Goal: Transaction & Acquisition: Subscribe to service/newsletter

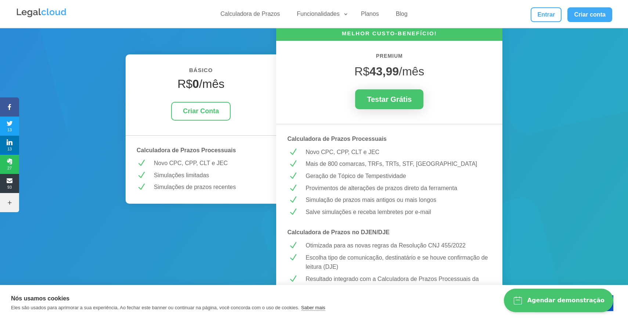
scroll to position [109, 0]
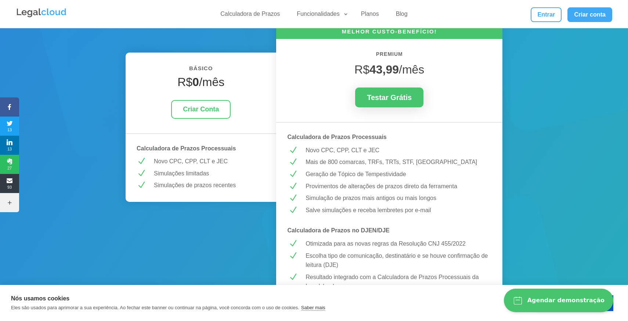
click at [319, 163] on p "Mais de 800 comarcas, TRFs, TRTs, STF, [GEOGRAPHIC_DATA]" at bounding box center [398, 162] width 185 height 10
click at [319, 171] on p "Geração de Tópico de Tempestividade" at bounding box center [398, 174] width 185 height 10
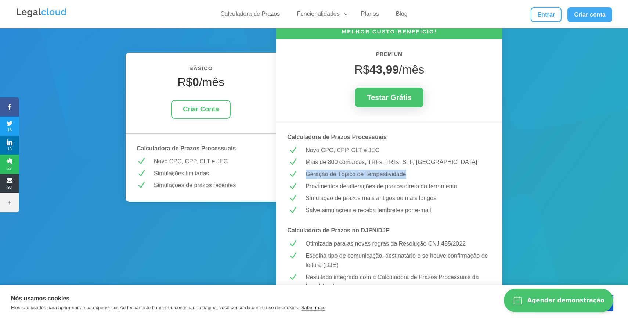
click at [319, 171] on p "Geração de Tópico de Tempestividade" at bounding box center [398, 174] width 185 height 10
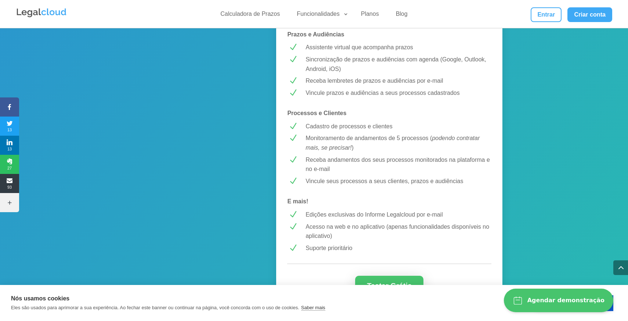
scroll to position [561, 0]
click at [341, 143] on p "Monitoramento de andamentos de 5 processos ( podendo contratar mais, se precisa…" at bounding box center [398, 141] width 185 height 19
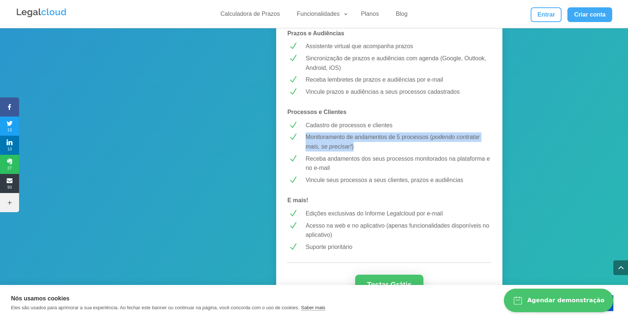
click at [341, 143] on p "Monitoramento de andamentos de 5 processos ( podendo contratar mais, se precisa…" at bounding box center [398, 141] width 185 height 19
click at [354, 139] on p "Monitoramento de andamentos de 5 processos ( podendo contratar mais, se precisa…" at bounding box center [398, 141] width 185 height 19
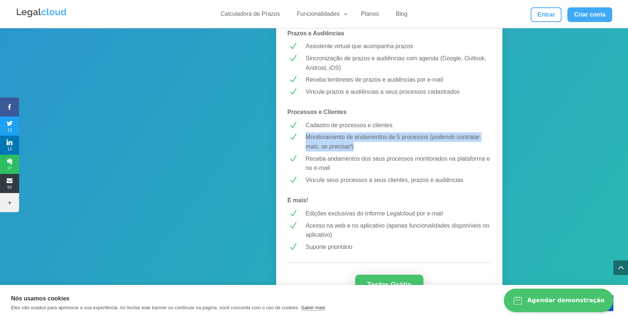
click at [354, 139] on p "Monitoramento de andamentos de 5 processos ( podendo contratar mais, se precisa…" at bounding box center [398, 141] width 185 height 19
click at [352, 145] on p "Monitoramento de andamentos de 5 processos ( podendo contratar mais, se precisa…" at bounding box center [398, 141] width 185 height 19
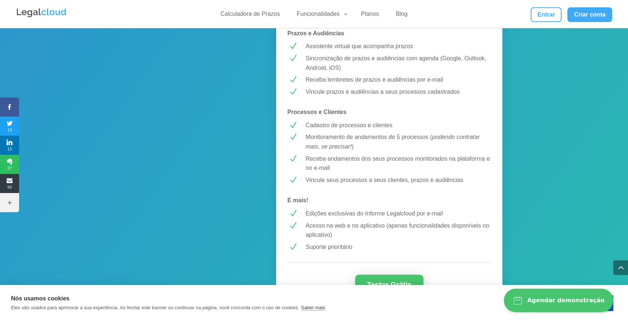
click at [352, 155] on p "Receba andamentos dos seus processos monitorados na plataforma e no e-mail" at bounding box center [398, 163] width 185 height 19
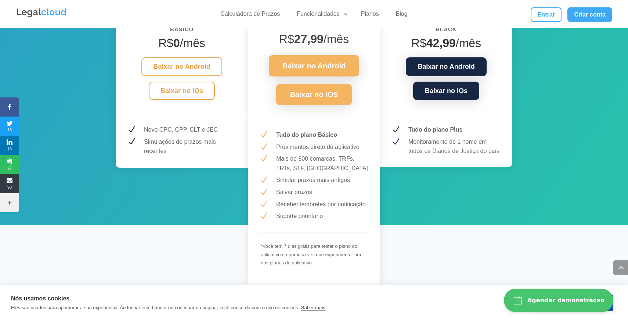
scroll to position [998, 0]
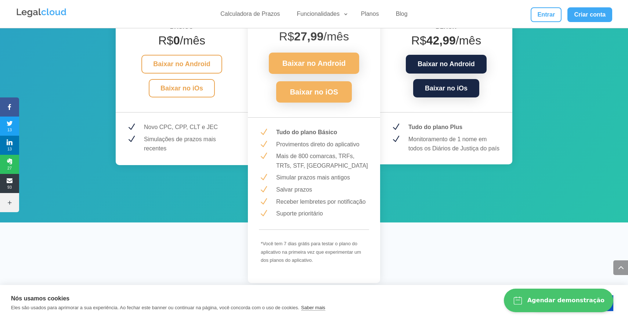
click at [314, 144] on p "Provimentos direto do aplicativo" at bounding box center [322, 145] width 93 height 10
click at [312, 159] on p "Mais de 800 comarcas, TRFs, TRTs, STF, [GEOGRAPHIC_DATA]" at bounding box center [322, 160] width 93 height 19
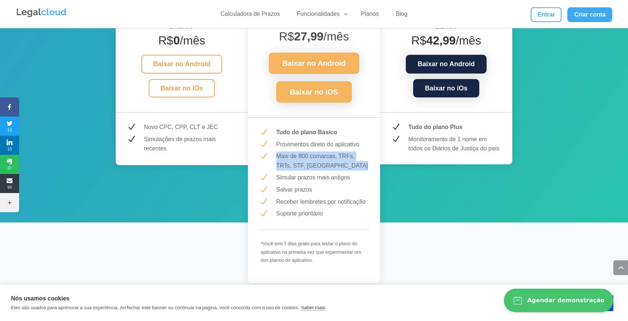
click at [312, 159] on p "Mais de 800 comarcas, TRFs, TRTs, STF, [GEOGRAPHIC_DATA]" at bounding box center [322, 160] width 93 height 19
click at [312, 172] on div "MAIS POPULAR! PLUS R$ 27,99 /mês Baixar no Android Baixar no iOS N Tudo do plan…" at bounding box center [314, 136] width 132 height 294
click at [311, 177] on p "Simular prazos mais antigos" at bounding box center [322, 178] width 93 height 10
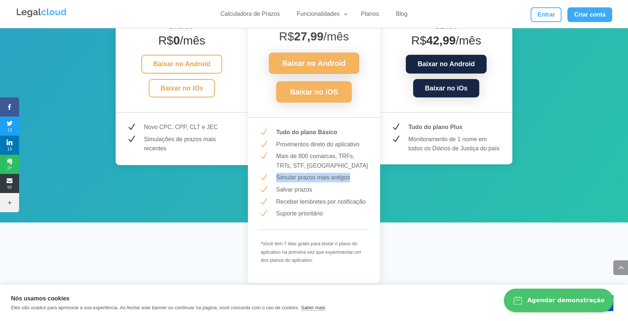
click at [311, 177] on p "Simular prazos mais antigos" at bounding box center [322, 178] width 93 height 10
click at [332, 134] on strong "Tudo do plano Básico" at bounding box center [306, 132] width 61 height 6
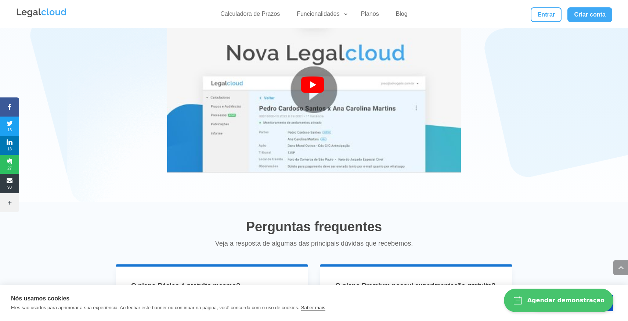
scroll to position [1310, 0]
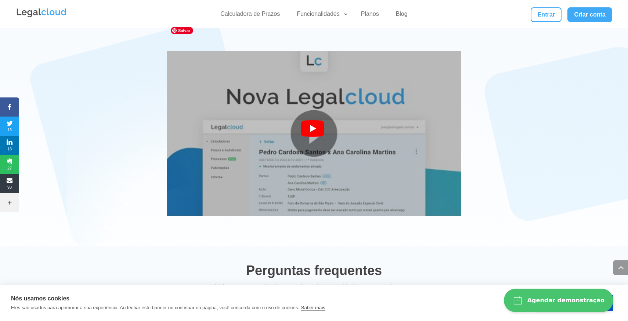
click at [321, 148] on img at bounding box center [314, 133] width 294 height 220
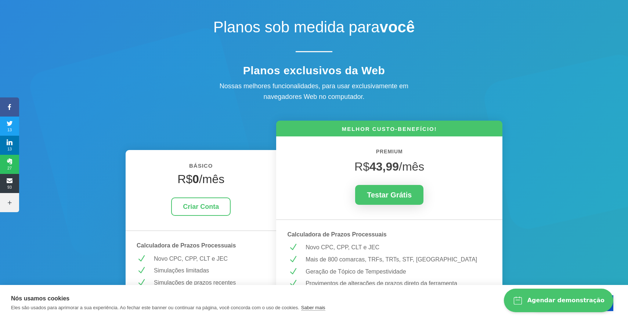
scroll to position [0, 0]
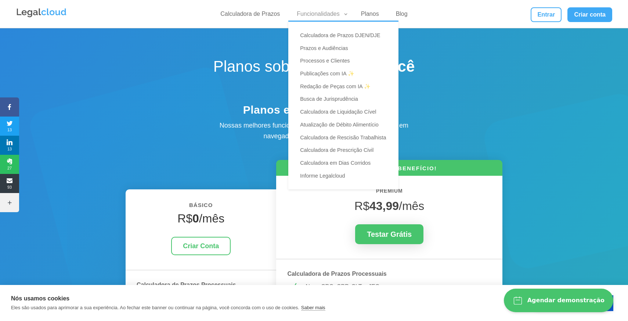
click at [344, 17] on link "Funcionalidades" at bounding box center [320, 15] width 56 height 11
click at [342, 72] on link "Publicações com IA ✨" at bounding box center [347, 73] width 103 height 13
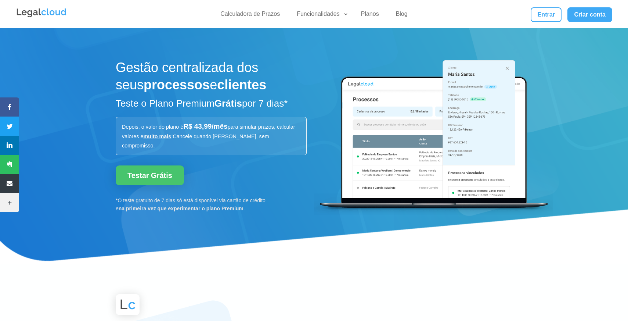
click at [221, 75] on h1 "Gestão centralizada dos seus processos e clientes" at bounding box center [211, 78] width 191 height 38
click at [221, 88] on strong "clientes" at bounding box center [241, 84] width 49 height 15
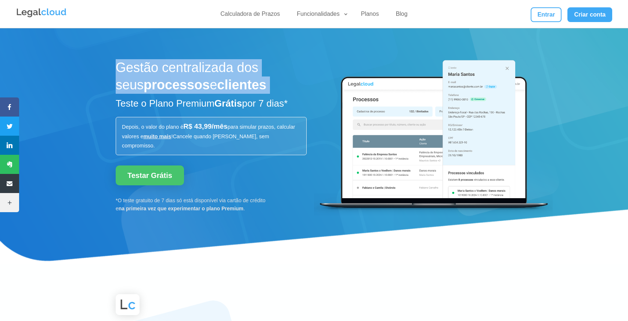
click at [221, 88] on strong "clientes" at bounding box center [241, 84] width 49 height 15
click at [221, 97] on h2 "Teste o Plano Premium Grátis por 7 dias*" at bounding box center [211, 105] width 191 height 16
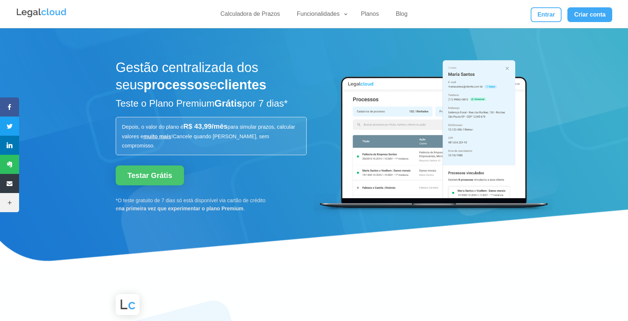
click at [249, 128] on span "para simular prazos, calcular valores e" at bounding box center [208, 131] width 173 height 15
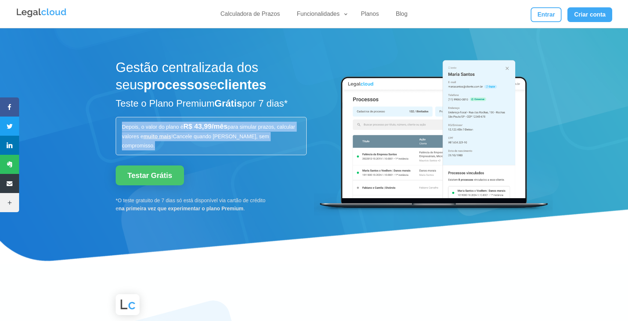
click at [249, 128] on span "para simular prazos, calcular valores e" at bounding box center [208, 131] width 173 height 15
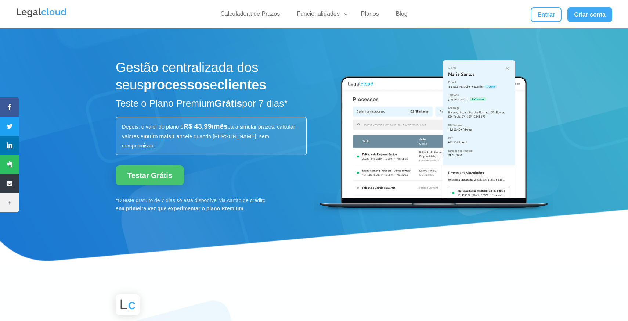
click at [242, 130] on p "Depois, o valor do plano é R$ 43,99/mês para simular prazos, calcular valores e…" at bounding box center [211, 136] width 178 height 29
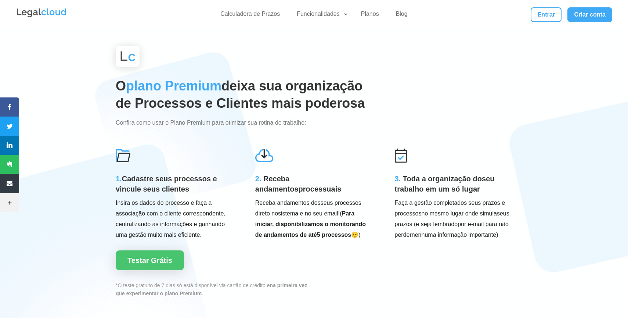
scroll to position [223, 0]
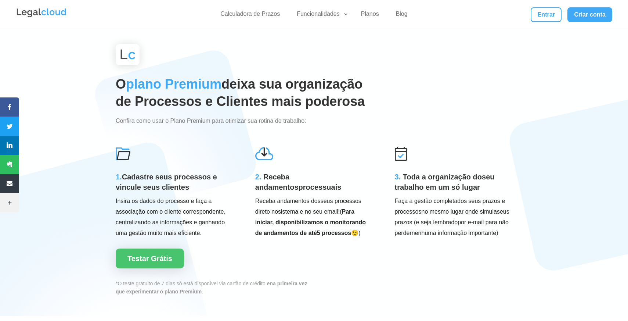
click at [188, 178] on h3 "1. Cadastre seus processos e vincule seus clientes" at bounding box center [175, 183] width 118 height 24
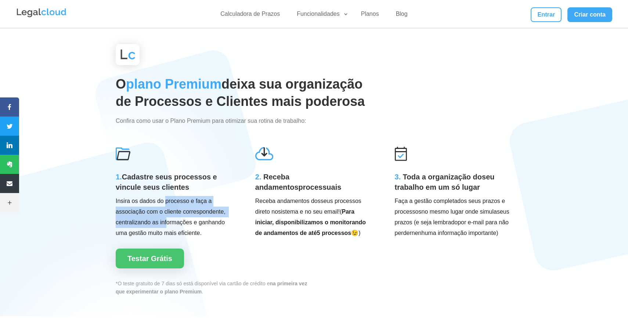
drag, startPoint x: 165, startPoint y: 190, endPoint x: 166, endPoint y: 210, distance: 19.5
click at [166, 210] on p "Insira os dados do processo e faça a associação com o cliente correspondente, c…" at bounding box center [175, 217] width 118 height 42
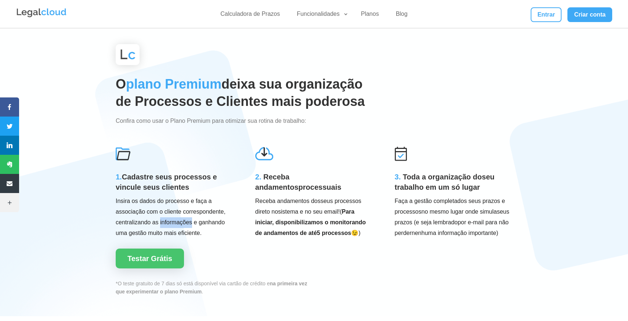
click at [166, 210] on p "Insira os dados do processo e faça a associação com o cliente correspondente, c…" at bounding box center [175, 217] width 118 height 42
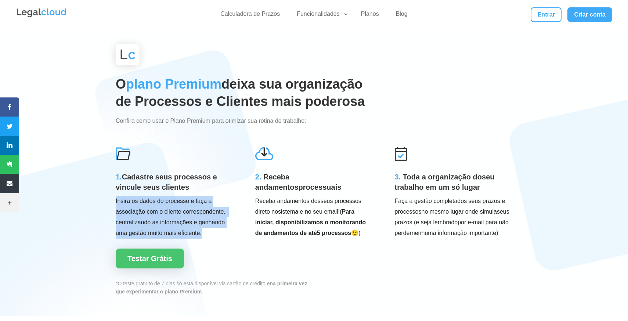
click at [166, 210] on p "Insira os dados do processo e faça a associação com o cliente correspondente, c…" at bounding box center [175, 217] width 118 height 42
click at [177, 210] on p "Insira os dados do processo e faça a associação com o cliente correspondente, c…" at bounding box center [175, 217] width 118 height 42
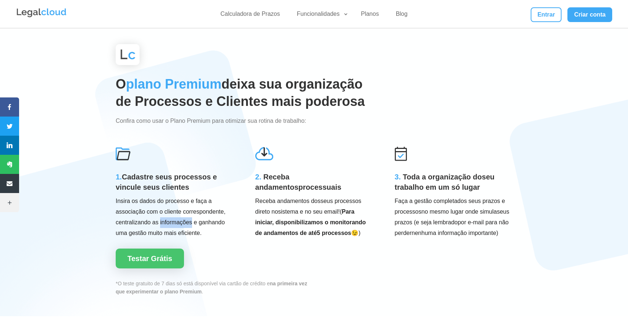
click at [177, 210] on p "Insira os dados do processo e faça a associação com o cliente correspondente, c…" at bounding box center [175, 217] width 118 height 42
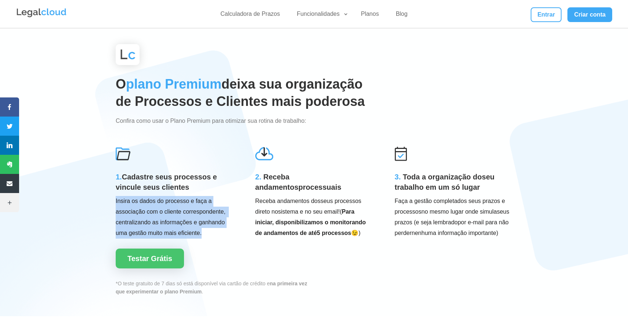
click at [177, 210] on p "Insira os dados do processo e faça a associação com o cliente correspondente, c…" at bounding box center [175, 217] width 118 height 42
click at [177, 217] on p "Insira os dados do processo e faça a associação com o cliente correspondente, c…" at bounding box center [175, 217] width 118 height 42
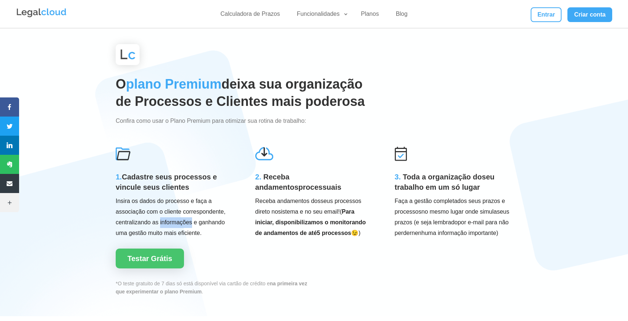
click at [177, 217] on p "Insira os dados do processo e faça a associação com o cliente correspondente, c…" at bounding box center [175, 217] width 118 height 42
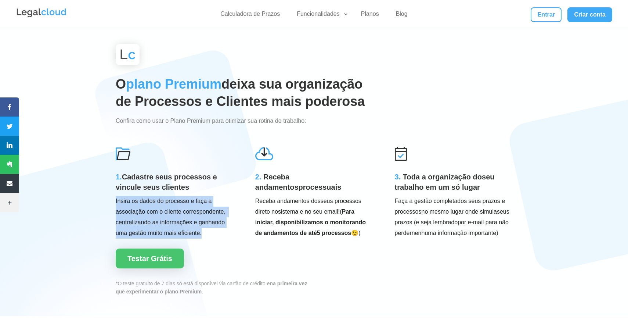
click at [177, 217] on p "Insira os dados do processo e faça a associação com o cliente correspondente, c…" at bounding box center [175, 217] width 118 height 42
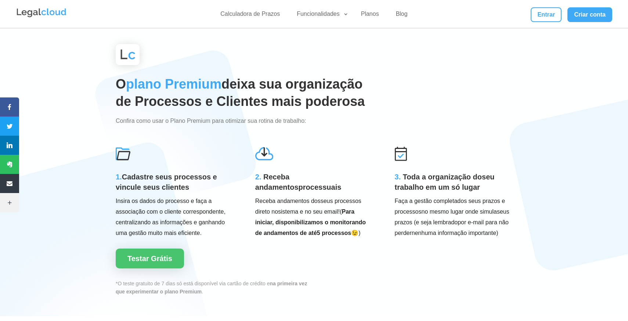
click at [180, 217] on p "Insira os dados do processo e faça a associação com o cliente correspondente, c…" at bounding box center [175, 217] width 118 height 42
click at [287, 173] on span "Receba andamentos" at bounding box center [276, 182] width 43 height 18
click at [288, 198] on span "Receba andamentos dos" at bounding box center [287, 201] width 65 height 6
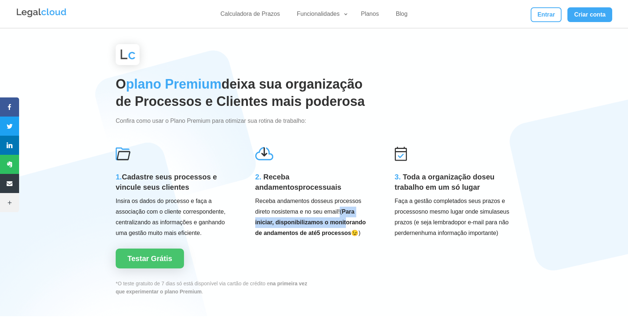
drag, startPoint x: 341, startPoint y: 200, endPoint x: 346, endPoint y: 218, distance: 18.0
click at [346, 218] on p "Receba andamentos dos seus processos direto no sistema e no seu email! ( Para i…" at bounding box center [314, 217] width 118 height 42
drag, startPoint x: 346, startPoint y: 203, endPoint x: 350, endPoint y: 225, distance: 22.9
click at [350, 225] on p "Receba andamentos dos seus processos direto no sistema e no seu email! ( Para i…" at bounding box center [314, 217] width 118 height 42
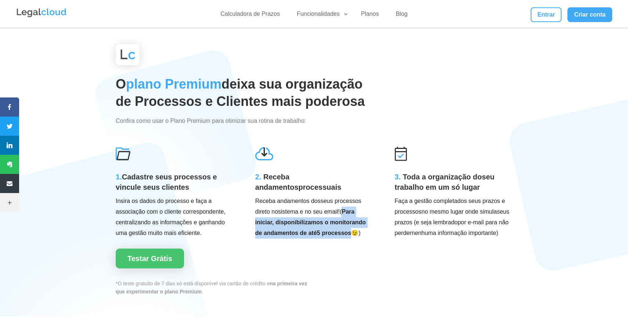
click at [350, 230] on strong "5 processos" at bounding box center [334, 233] width 34 height 6
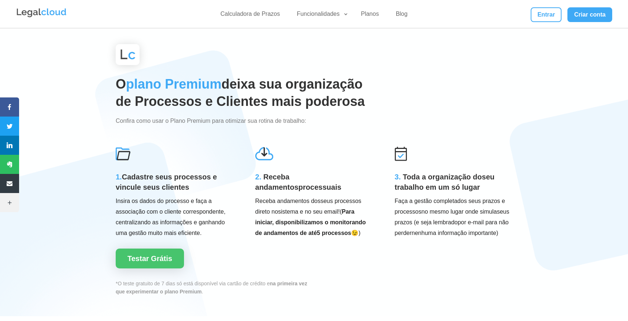
click at [403, 173] on span "Toda a organização do" at bounding box center [442, 177] width 79 height 8
click at [413, 173] on span "Toda a organização do" at bounding box center [442, 177] width 79 height 8
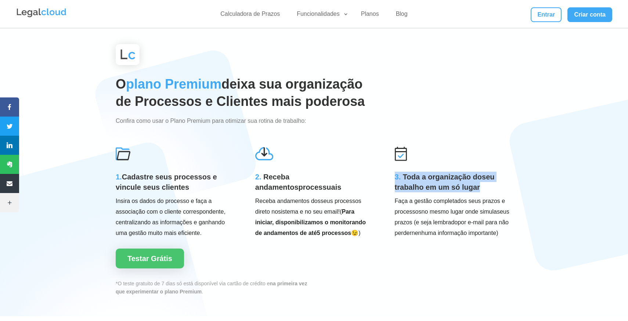
click at [413, 173] on span "Toda a organização do" at bounding box center [442, 177] width 79 height 8
click at [413, 182] on span "seu trabalho em um só lugar" at bounding box center [445, 182] width 100 height 18
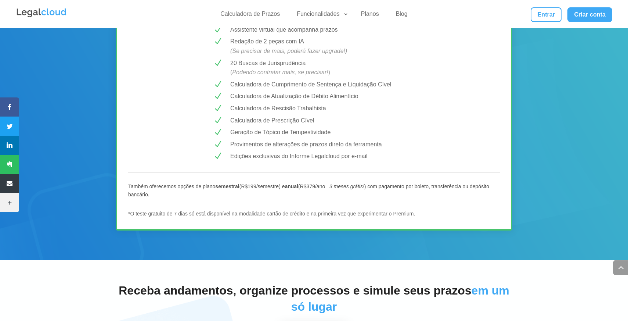
scroll to position [847, 0]
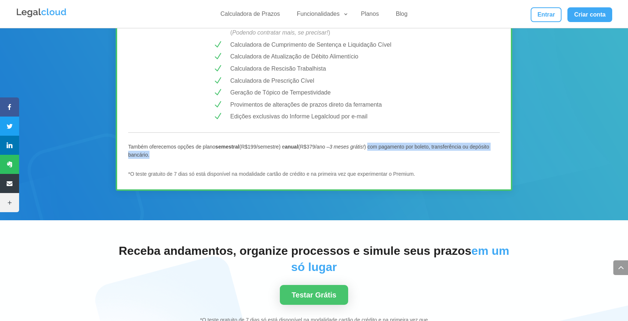
drag, startPoint x: 374, startPoint y: 148, endPoint x: 467, endPoint y: 156, distance: 93.3
click at [467, 156] on p "Também oferecemos opções de plano semestral (R$199/semestre) e anual (R$379/ano…" at bounding box center [314, 150] width 372 height 17
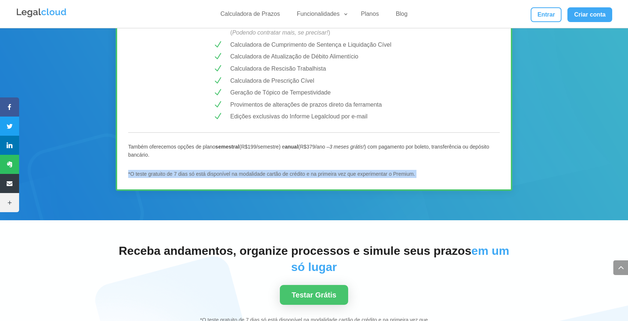
click at [348, 176] on span "*O teste gratuito de 7 dias só está disponível na modalidade cartão de crédito …" at bounding box center [271, 174] width 287 height 6
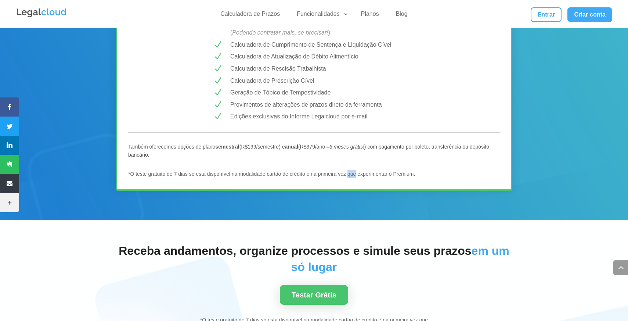
click at [348, 176] on span "*O teste gratuito de 7 dias só está disponível na modalidade cartão de crédito …" at bounding box center [271, 174] width 287 height 6
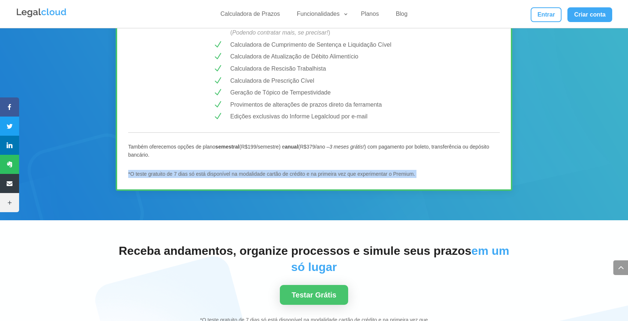
click at [348, 176] on span "*O teste gratuito de 7 dias só está disponível na modalidade cartão de crédito …" at bounding box center [271, 174] width 287 height 6
click at [311, 236] on div "Receba andamentos, organize processos e simule seus prazos em um só lugar Testa…" at bounding box center [314, 281] width 397 height 101
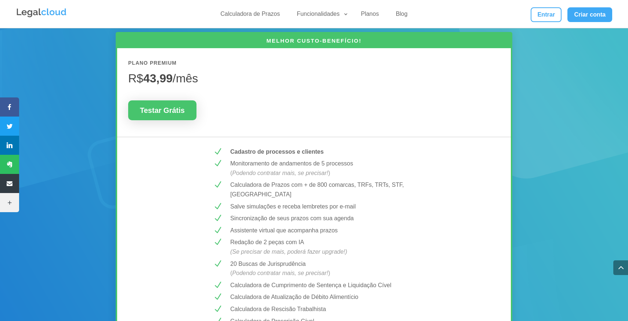
scroll to position [605, 0]
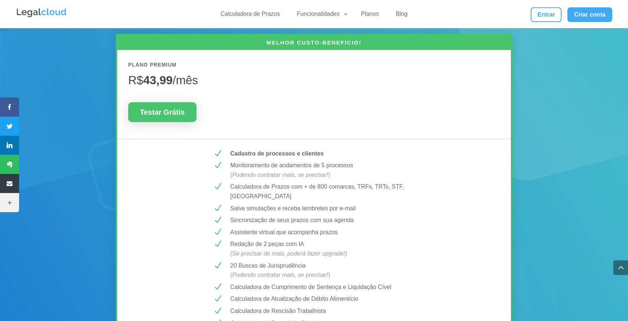
click at [429, 133] on div "MELHOR CUSTO-BENEFÍCIO! Plano PREMIUM R$ 43,99 /mês Testar Grátis N Cadastro de…" at bounding box center [314, 233] width 397 height 399
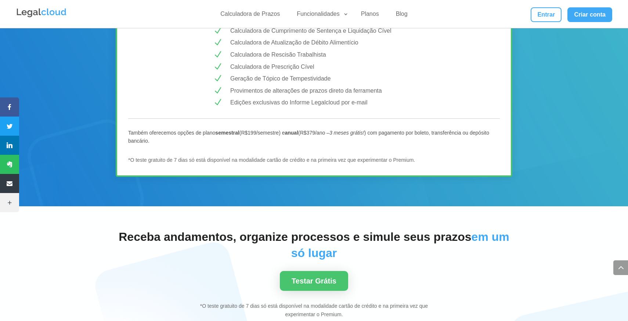
scroll to position [874, 0]
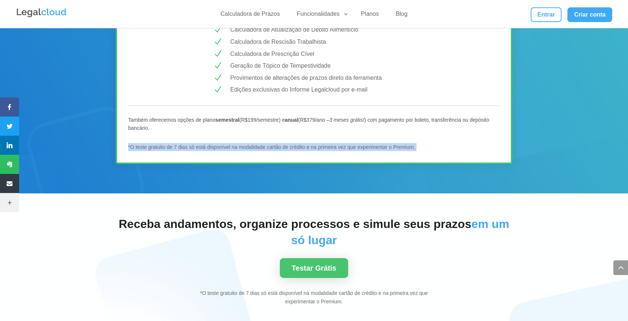
click at [221, 148] on span "*O teste gratuito de 7 dias só está disponível na modalidade cartão de crédito …" at bounding box center [271, 147] width 287 height 6
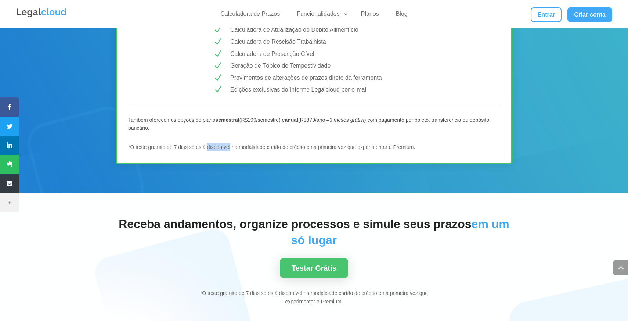
click at [221, 148] on span "*O teste gratuito de 7 dias só está disponível na modalidade cartão de crédito …" at bounding box center [271, 147] width 287 height 6
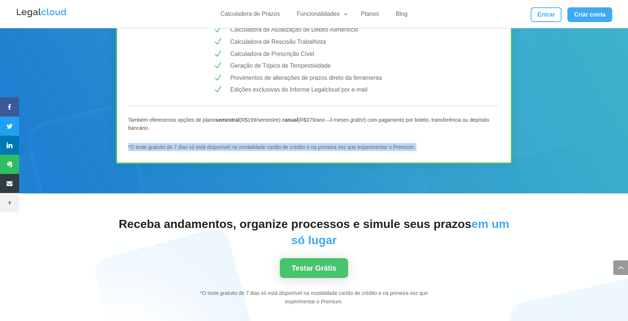
click at [221, 148] on span "*O teste gratuito de 7 dias só está disponível na modalidade cartão de crédito …" at bounding box center [271, 147] width 287 height 6
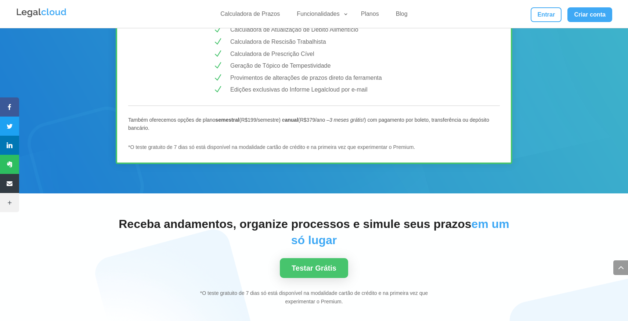
click at [227, 123] on b "semestral" at bounding box center [227, 120] width 24 height 6
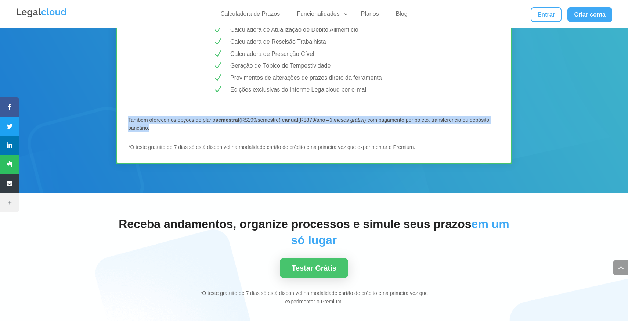
click at [227, 123] on b "semestral" at bounding box center [227, 120] width 24 height 6
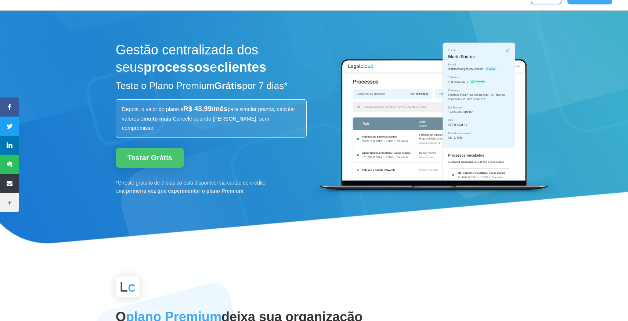
scroll to position [0, 0]
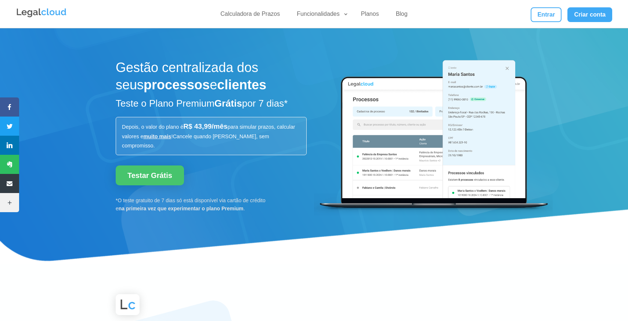
click at [277, 167] on div "Testar Grátis" at bounding box center [211, 175] width 191 height 20
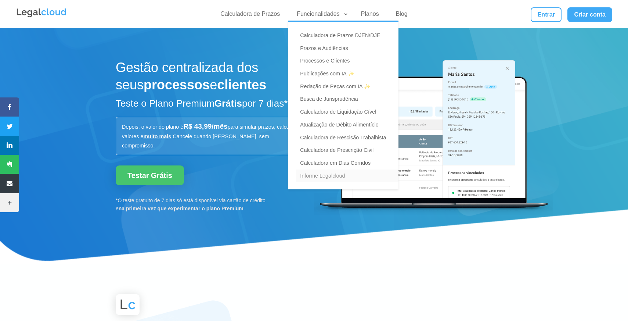
click at [322, 178] on link "Informe Legalcloud" at bounding box center [347, 175] width 103 height 13
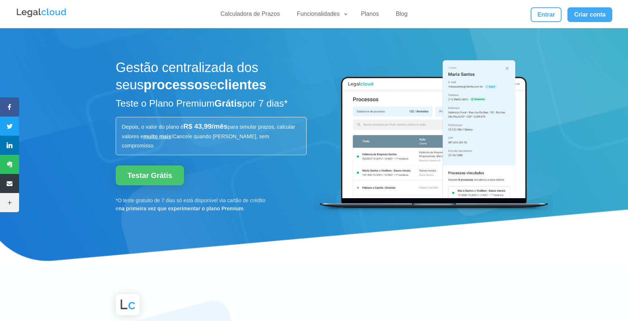
click at [203, 130] on p "Depois, o valor do plano é R$ 43,99/mês para simular prazos, calcular valores e…" at bounding box center [211, 136] width 178 height 29
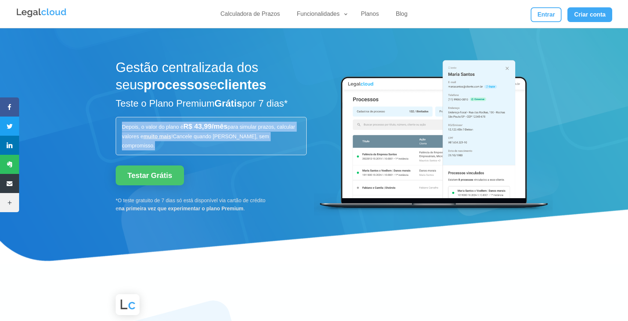
click at [203, 130] on p "Depois, o valor do plano é R$ 43,99/mês para simular prazos, calcular valores e…" at bounding box center [211, 136] width 178 height 29
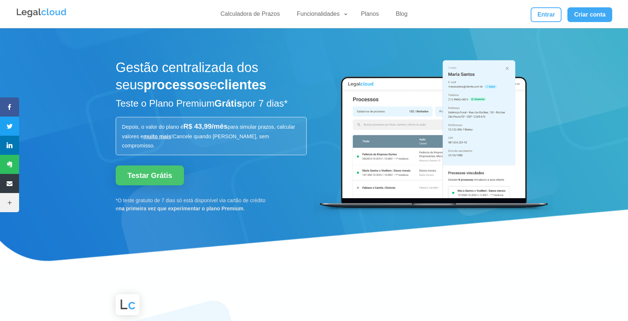
click at [210, 132] on p "Depois, o valor do plano é R$ 43,99/mês para simular prazos, calcular valores e…" at bounding box center [211, 136] width 178 height 29
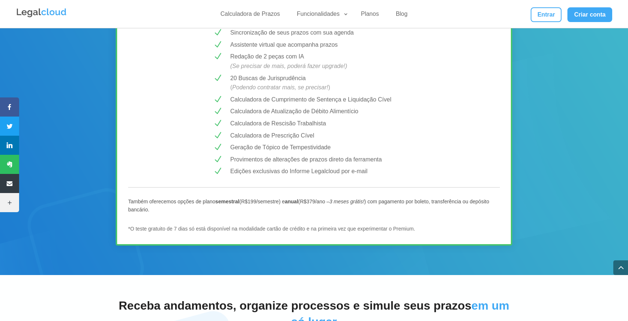
scroll to position [795, 0]
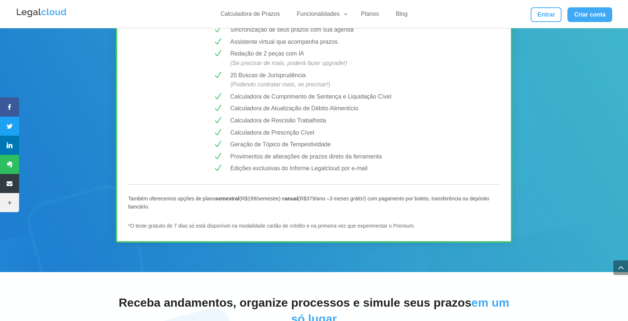
click at [272, 119] on span "Calculadora de Rescisão Trabalhista" at bounding box center [278, 120] width 96 height 6
click at [285, 104] on div "MELHOR CUSTO-BENEFÍCIO! Plano PREMIUM R$ 43,99 /mês Testar Grátis N Cadastro de…" at bounding box center [314, 43] width 397 height 399
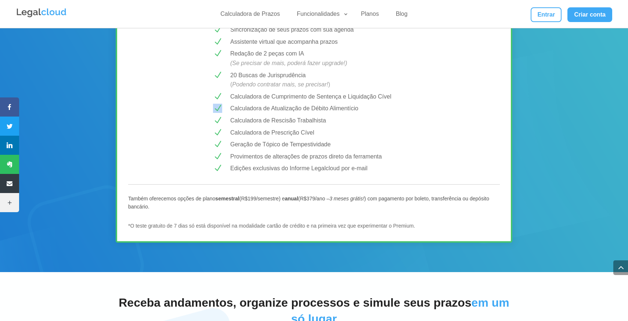
click at [285, 104] on div "MELHOR CUSTO-BENEFÍCIO! Plano PREMIUM R$ 43,99 /mês Testar Grátis N Cadastro de…" at bounding box center [314, 43] width 397 height 399
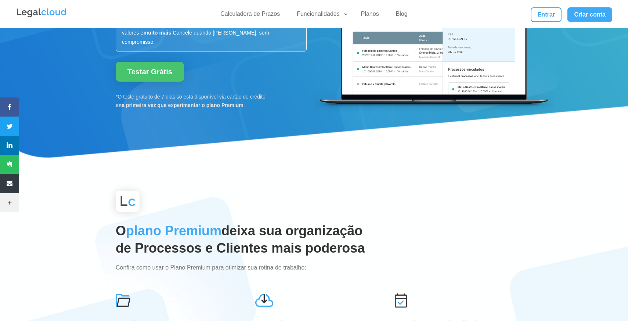
scroll to position [0, 0]
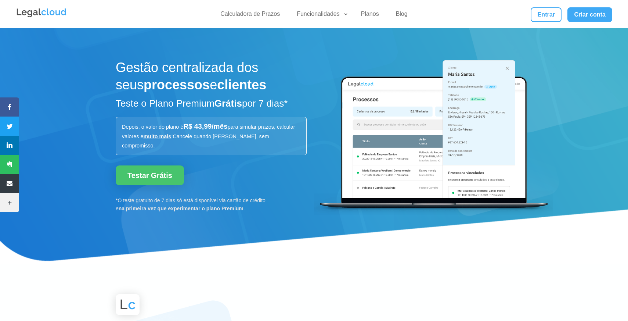
click at [217, 89] on strong "clientes" at bounding box center [241, 84] width 49 height 15
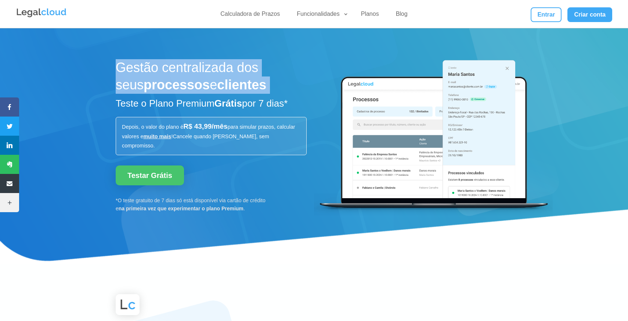
click at [217, 89] on strong "clientes" at bounding box center [241, 84] width 49 height 15
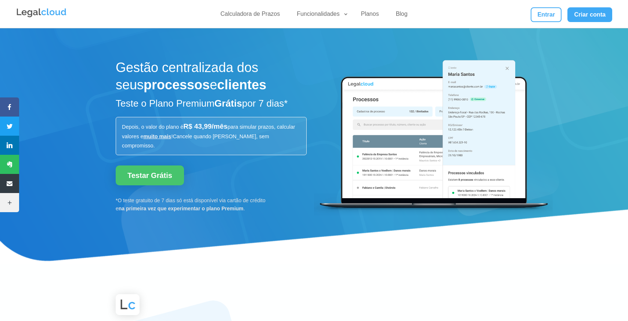
click at [190, 100] on h2 "Teste o Plano Premium Grátis por 7 dias*" at bounding box center [211, 105] width 191 height 16
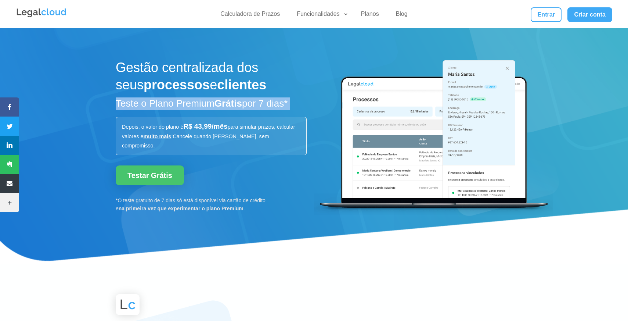
click at [190, 100] on h2 "Teste o Plano Premium Grátis por 7 dias*" at bounding box center [211, 105] width 191 height 16
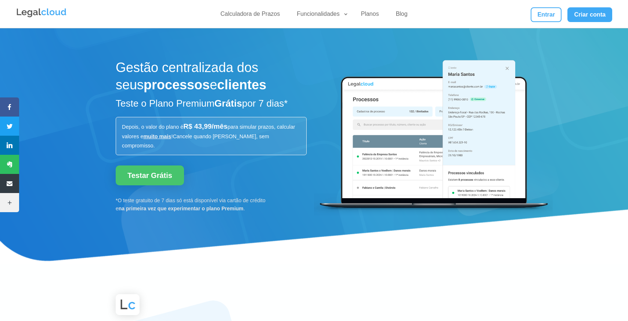
click at [194, 100] on h2 "Teste o Plano Premium Grátis por 7 dias*" at bounding box center [211, 105] width 191 height 16
click at [173, 73] on h1 "Gestão centralizada dos seus processos e clientes" at bounding box center [211, 78] width 191 height 38
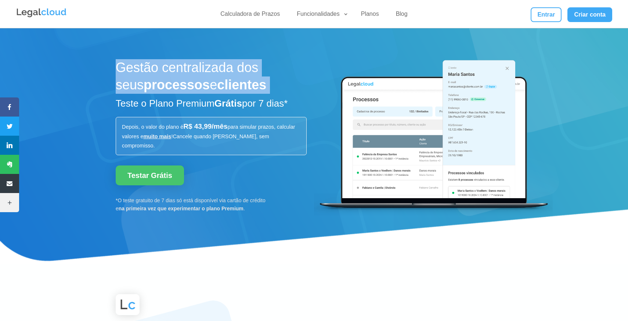
click at [173, 73] on h1 "Gestão centralizada dos seus processos e clientes" at bounding box center [211, 78] width 191 height 38
click at [235, 80] on strong "clientes" at bounding box center [241, 84] width 49 height 15
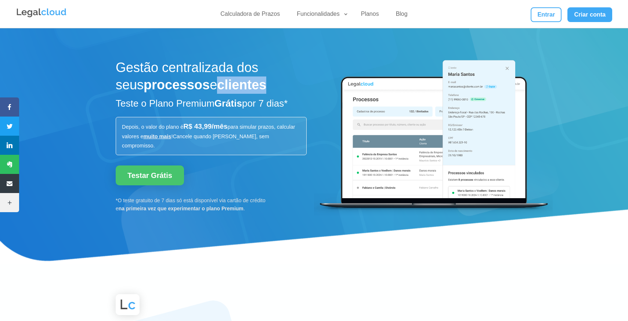
click at [235, 80] on strong "clientes" at bounding box center [241, 84] width 49 height 15
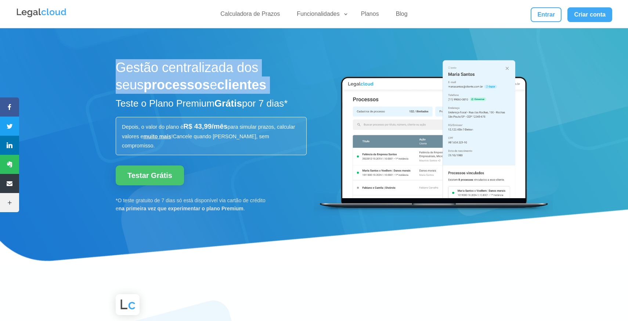
click at [235, 80] on strong "clientes" at bounding box center [241, 84] width 49 height 15
click at [222, 92] on strong "clientes" at bounding box center [241, 84] width 49 height 15
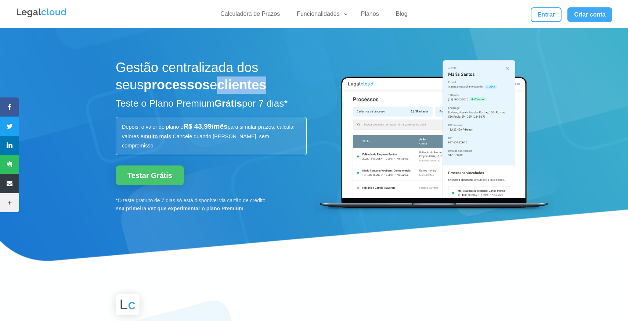
click at [222, 92] on strong "clientes" at bounding box center [241, 84] width 49 height 15
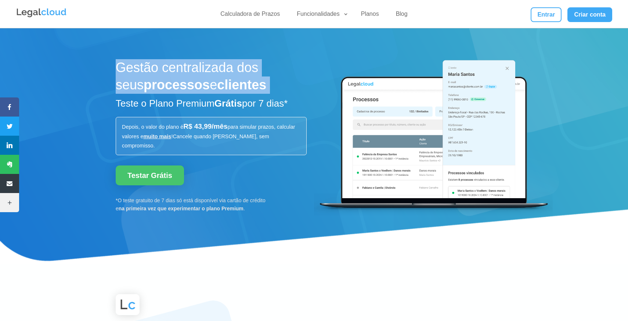
click at [222, 92] on strong "clientes" at bounding box center [241, 84] width 49 height 15
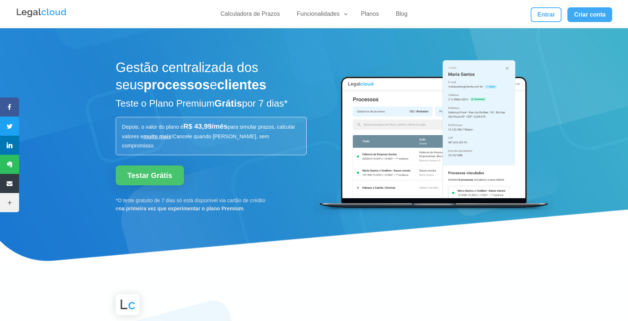
click at [222, 104] on strong "Grátis" at bounding box center [228, 103] width 28 height 11
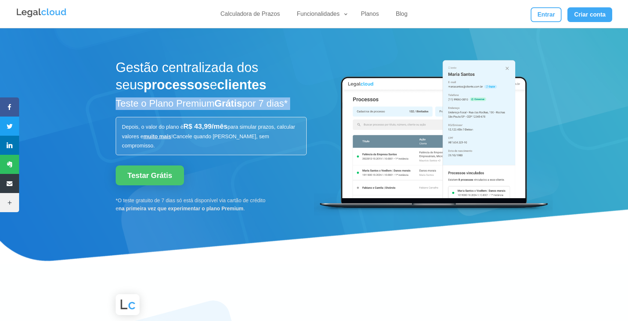
click at [222, 104] on strong "Grátis" at bounding box center [228, 103] width 28 height 11
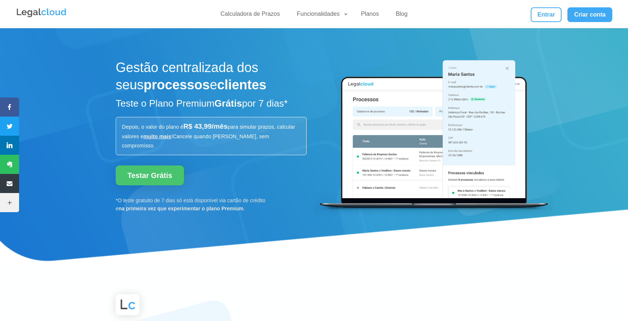
click at [221, 66] on h1 "Gestão centralizada dos seus processos e clientes" at bounding box center [211, 78] width 191 height 38
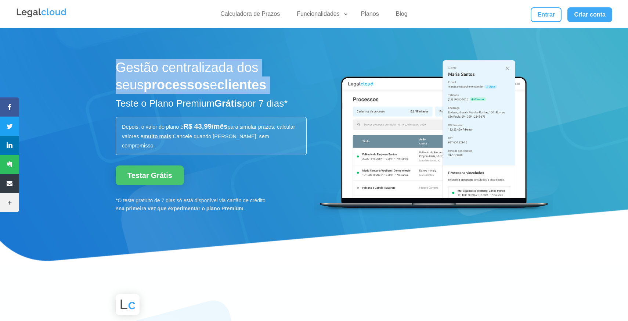
click at [221, 66] on h1 "Gestão centralizada dos seus processos e clientes" at bounding box center [211, 78] width 191 height 38
